Goal: Information Seeking & Learning: Find specific fact

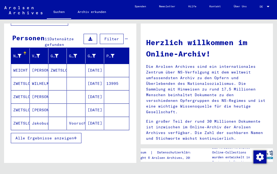
scroll to position [48, 0]
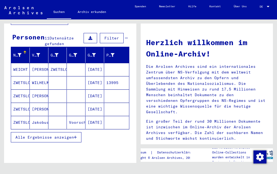
click at [76, 136] on icon "button" at bounding box center [75, 138] width 3 height 4
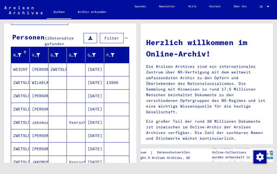
click at [45, 63] on mat-cell "[PERSON_NAME]" at bounding box center [39, 69] width 19 height 13
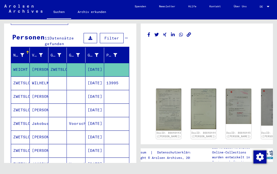
click at [166, 98] on img at bounding box center [168, 110] width 25 height 42
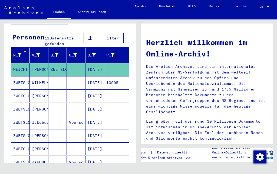
click at [34, 117] on mat-cell "Jakobus" at bounding box center [39, 122] width 19 height 13
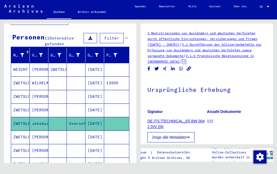
click at [188, 123] on link "DE ITS [TECHNICAL_ID] BW 004 2 DIV ZM" at bounding box center [175, 124] width 57 height 10
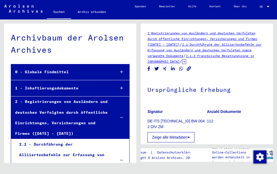
scroll to position [449, 0]
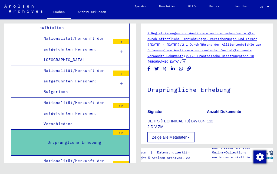
click at [126, 130] on div "112" at bounding box center [121, 132] width 16 height 5
click at [48, 137] on div "Ursprüngliche Erhebung" at bounding box center [77, 142] width 67 height 11
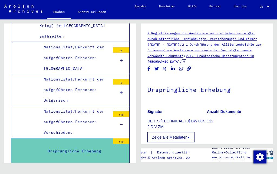
scroll to position [440, 0]
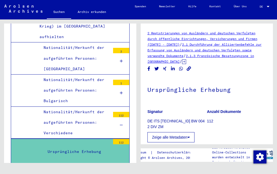
click at [125, 139] on div "112" at bounding box center [121, 141] width 16 height 5
click at [191, 121] on p "DE ITS [TECHNICAL_ID] BW 004 2 DIV ZM" at bounding box center [176, 124] width 59 height 11
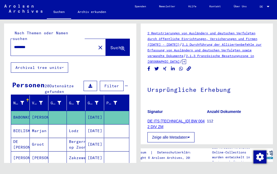
click at [47, 44] on input "********" at bounding box center [53, 47] width 79 height 6
click at [67, 44] on input "**********" at bounding box center [53, 47] width 79 height 6
type input "*********"
click at [119, 45] on span "Suche" at bounding box center [117, 47] width 14 height 5
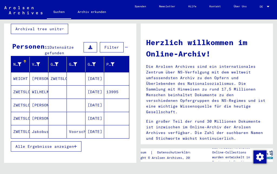
scroll to position [43, 0]
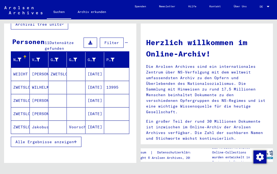
click at [62, 140] on span "Alle Ergebnisse anzeigen" at bounding box center [44, 142] width 58 height 5
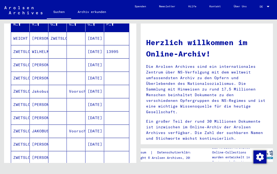
scroll to position [80, 0]
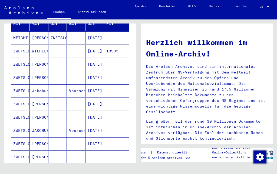
click at [19, 126] on mat-cell "ZWETSLOOT" at bounding box center [20, 130] width 19 height 13
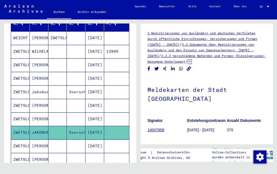
click at [159, 128] on link "10007858" at bounding box center [155, 130] width 17 height 4
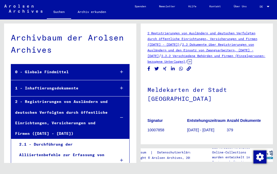
scroll to position [23026, 0]
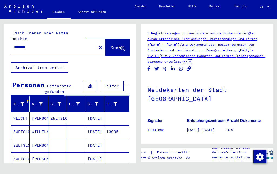
click at [45, 44] on input "********" at bounding box center [53, 47] width 79 height 6
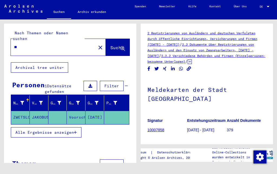
type input "*"
type input "*********"
click at [114, 45] on span "Suche" at bounding box center [117, 47] width 14 height 5
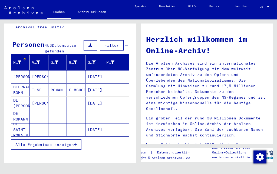
scroll to position [41, 0]
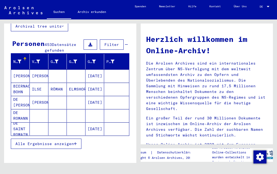
click at [75, 142] on icon "button" at bounding box center [75, 144] width 3 height 4
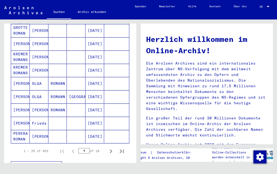
scroll to position [300, 0]
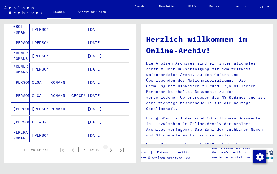
click at [110, 149] on icon "Next page" at bounding box center [111, 151] width 2 height 4
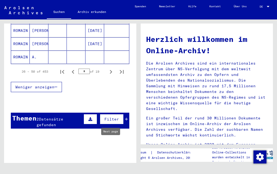
scroll to position [378, 0]
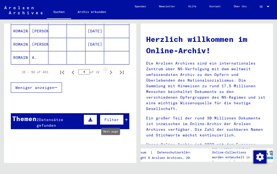
click at [110, 69] on icon "Next page" at bounding box center [111, 73] width 8 height 8
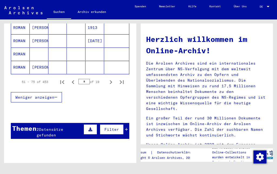
scroll to position [370, 0]
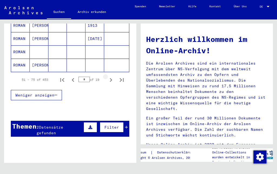
click at [112, 76] on icon "Next page" at bounding box center [111, 80] width 8 height 8
click at [112, 78] on icon "Next page" at bounding box center [111, 80] width 2 height 4
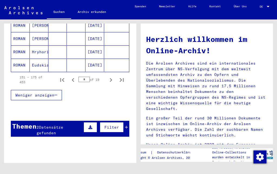
click at [112, 76] on icon "Next page" at bounding box center [111, 80] width 8 height 8
click at [113, 76] on icon "Next page" at bounding box center [111, 80] width 8 height 8
type input "*"
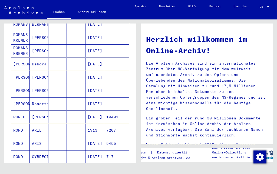
scroll to position [160, 0]
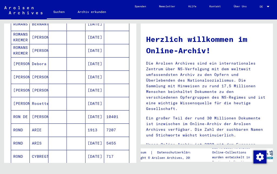
click at [20, 85] on mat-cell "[PERSON_NAME]" at bounding box center [20, 90] width 19 height 13
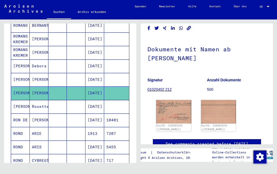
scroll to position [28, 0]
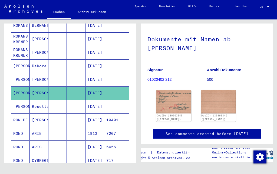
click at [178, 107] on img at bounding box center [173, 101] width 35 height 23
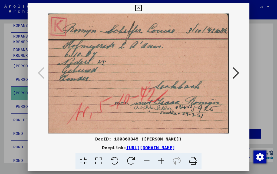
click at [233, 73] on icon at bounding box center [236, 73] width 6 height 13
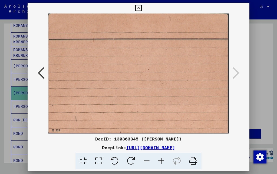
click at [46, 76] on button at bounding box center [41, 73] width 10 height 15
